Goal: Task Accomplishment & Management: Complete application form

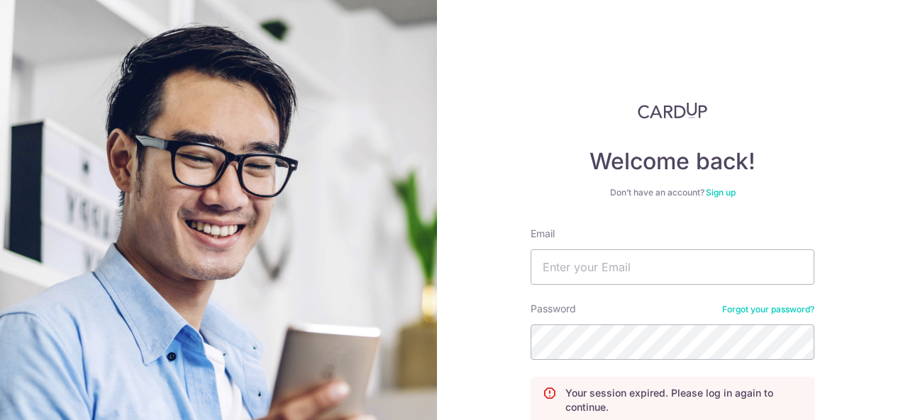
click at [567, 262] on input "Email" at bounding box center [672, 267] width 284 height 35
click at [630, 276] on input "Email" at bounding box center [672, 267] width 284 height 35
type input "[EMAIL_ADDRESS][DOMAIN_NAME]"
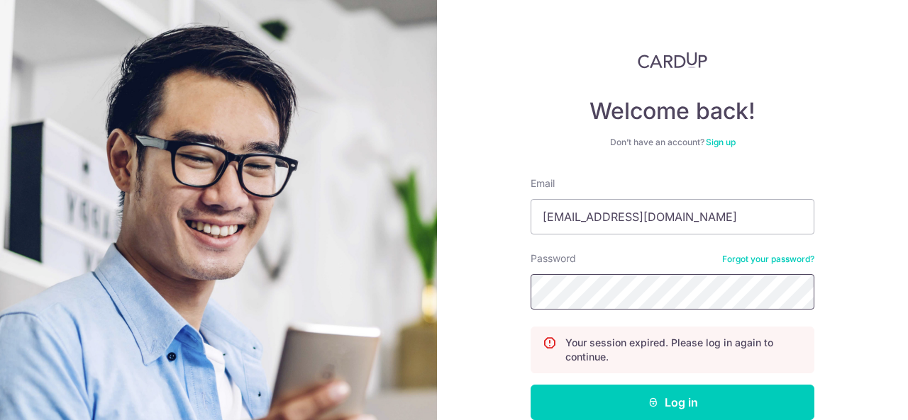
scroll to position [57, 0]
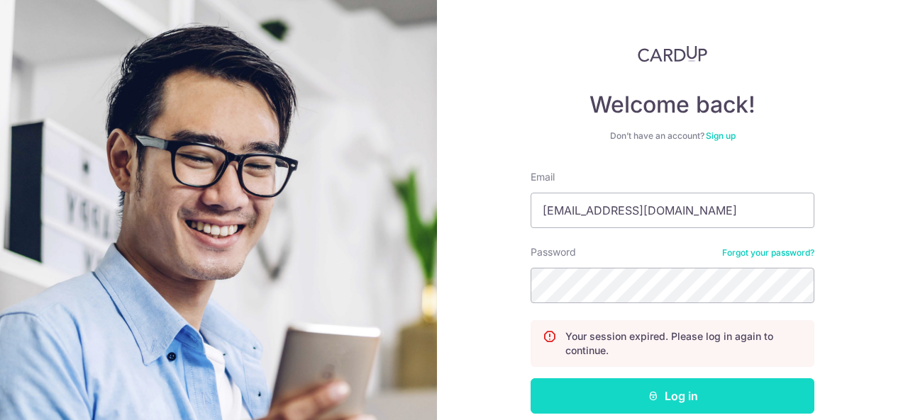
click at [684, 398] on button "Log in" at bounding box center [672, 396] width 284 height 35
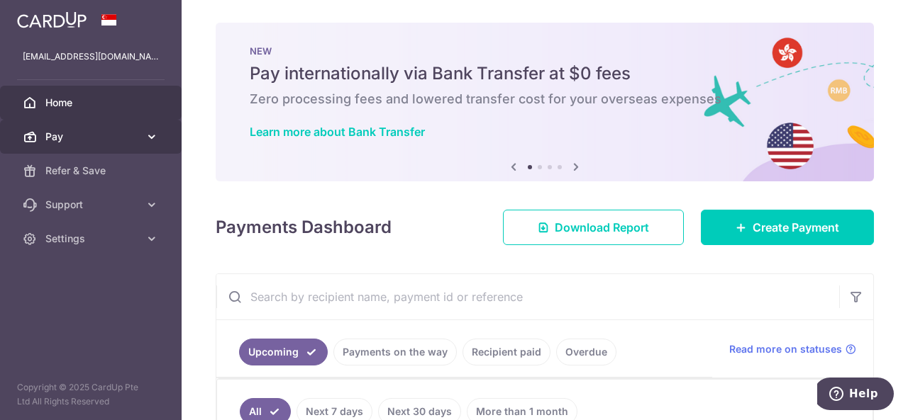
click at [121, 130] on span "Pay" at bounding box center [92, 137] width 94 height 14
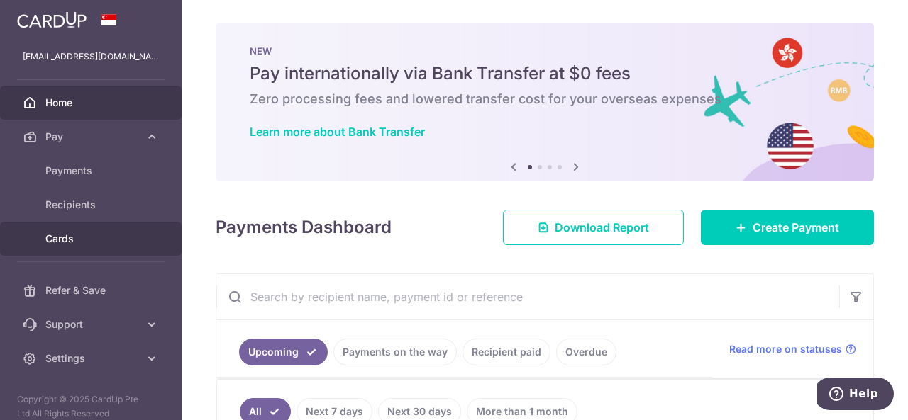
click at [126, 240] on span "Cards" at bounding box center [92, 239] width 94 height 14
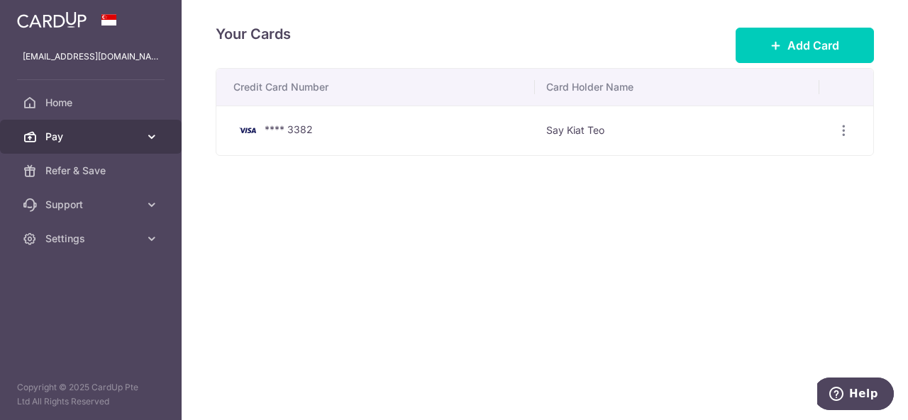
click at [139, 147] on link "Pay" at bounding box center [91, 137] width 182 height 34
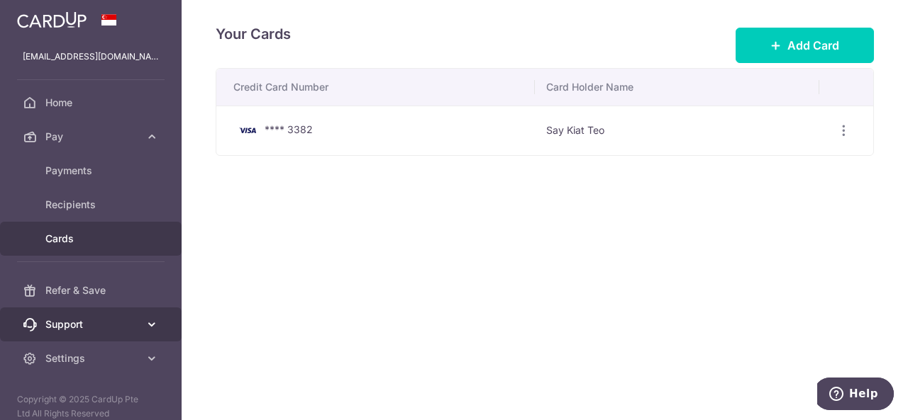
click at [150, 325] on icon at bounding box center [152, 325] width 14 height 14
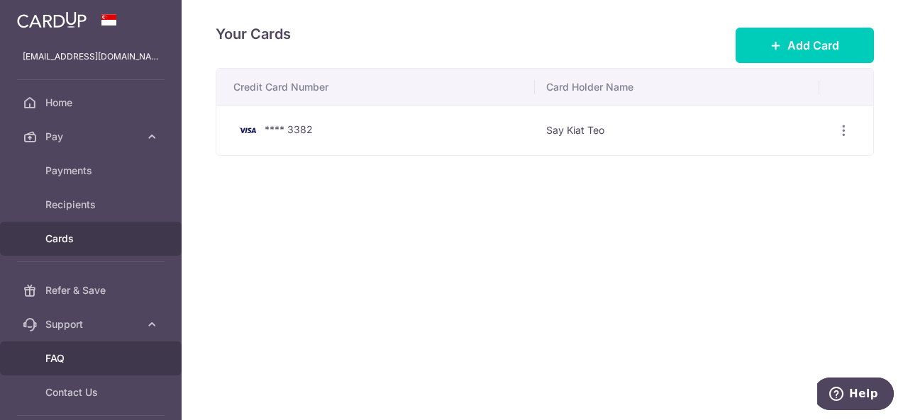
click at [135, 360] on span "FAQ" at bounding box center [92, 359] width 94 height 14
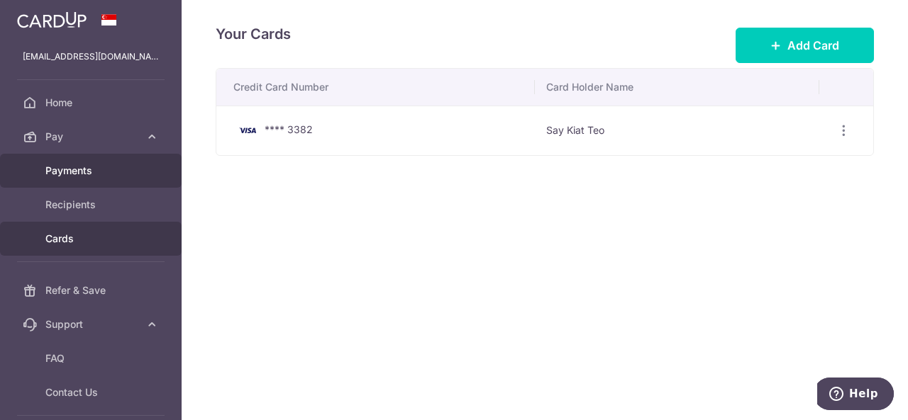
click at [101, 168] on span "Payments" at bounding box center [92, 171] width 94 height 14
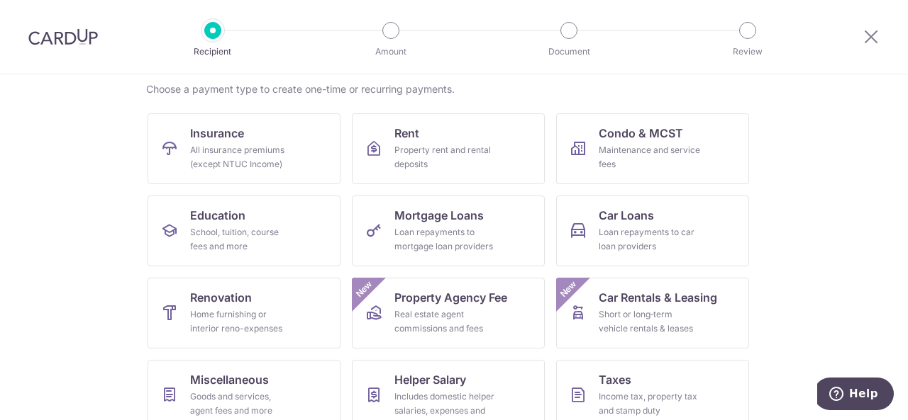
scroll to position [142, 0]
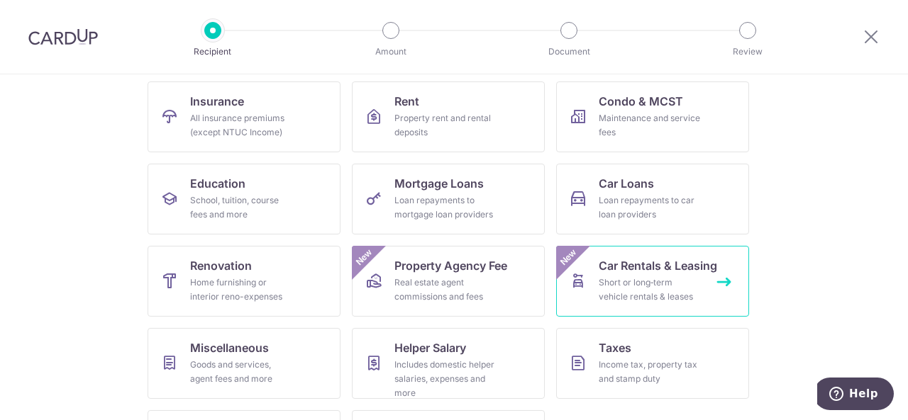
click at [683, 302] on div "Short or long‑term vehicle rentals & leases" at bounding box center [649, 290] width 102 height 28
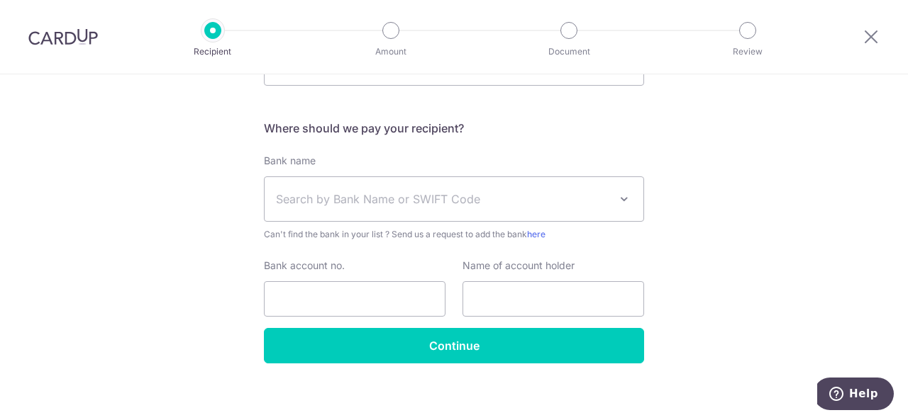
scroll to position [379, 0]
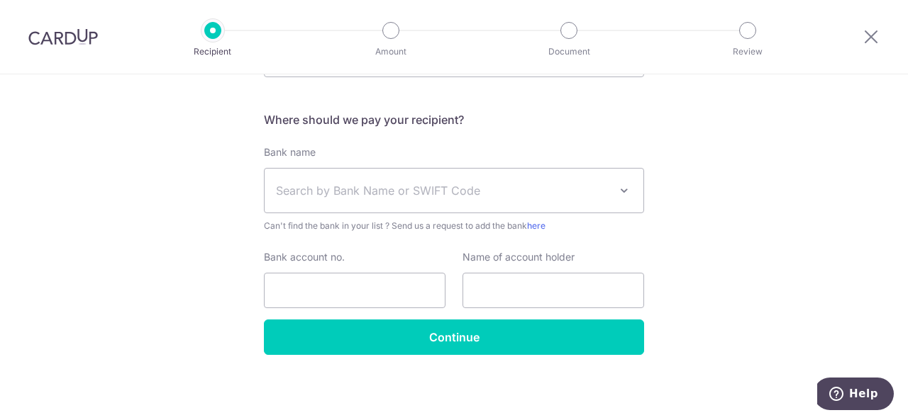
click at [899, 73] on div at bounding box center [871, 37] width 74 height 74
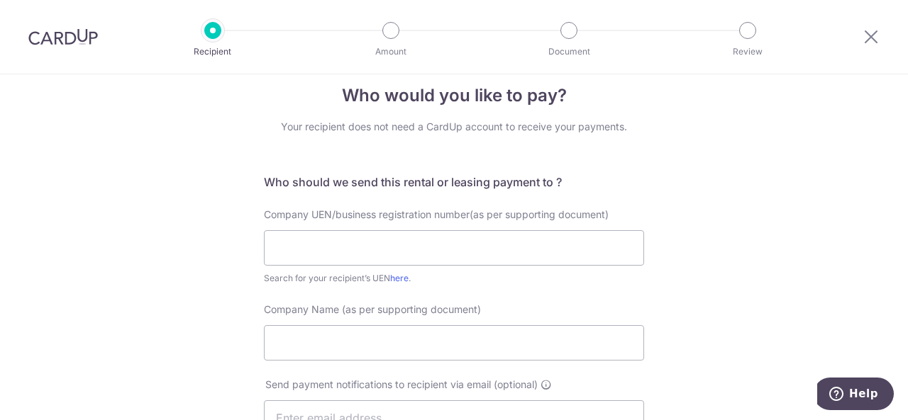
scroll to position [0, 0]
